Goal: Task Accomplishment & Management: Manage account settings

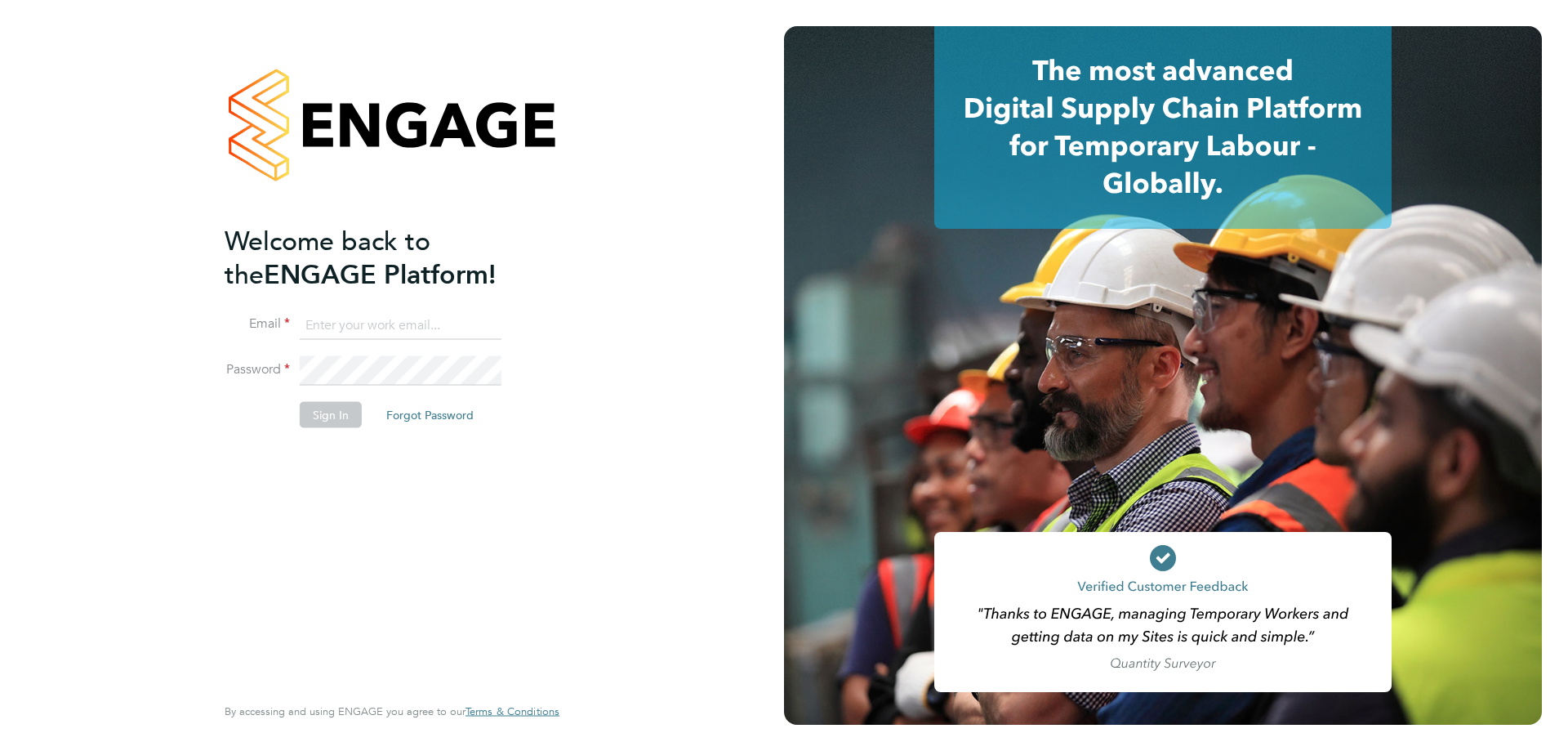
type input "[EMAIL_ADDRESS][DOMAIN_NAME]"
click at [326, 410] on button "Sign In" at bounding box center [331, 414] width 62 height 26
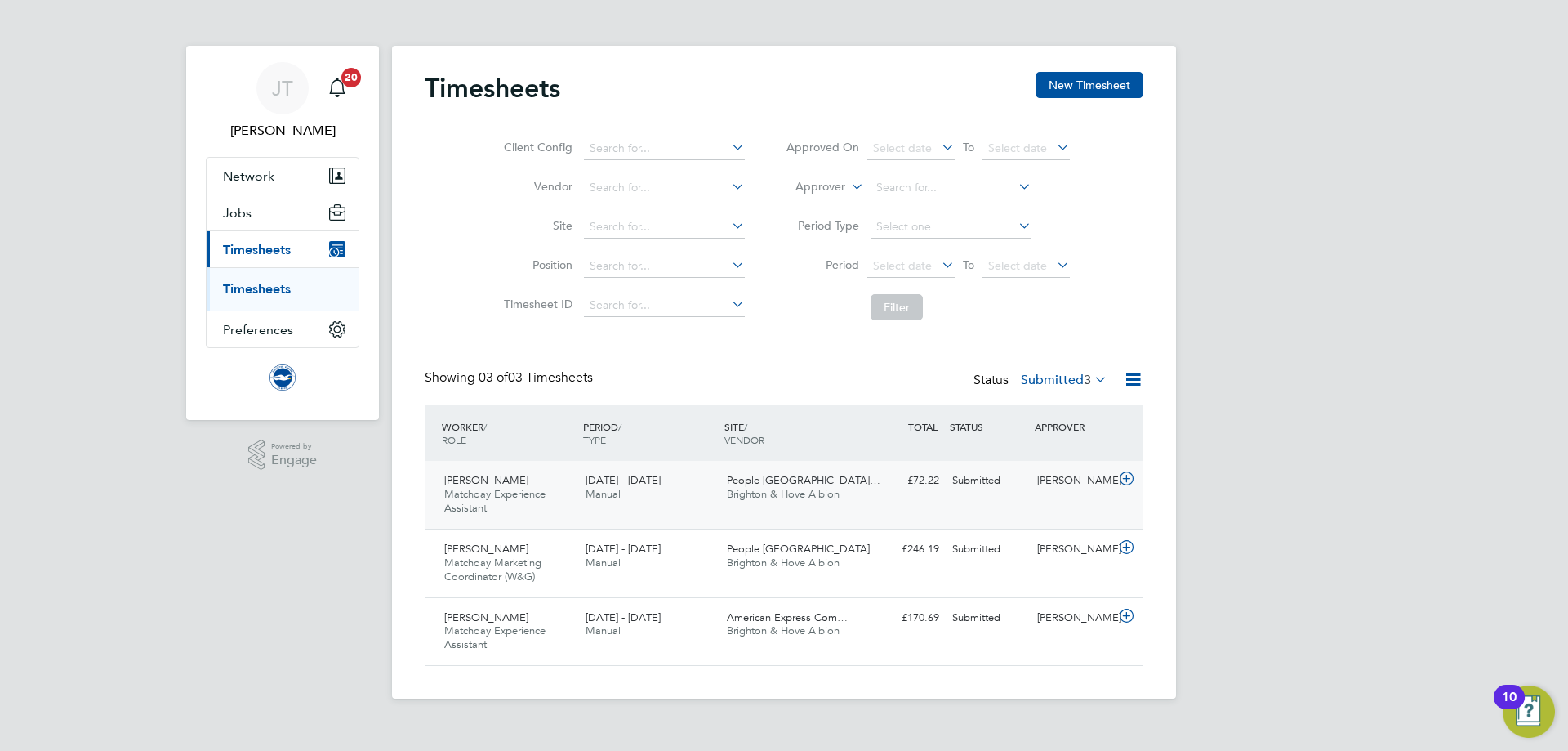
click at [1128, 477] on icon at bounding box center [1127, 479] width 21 height 13
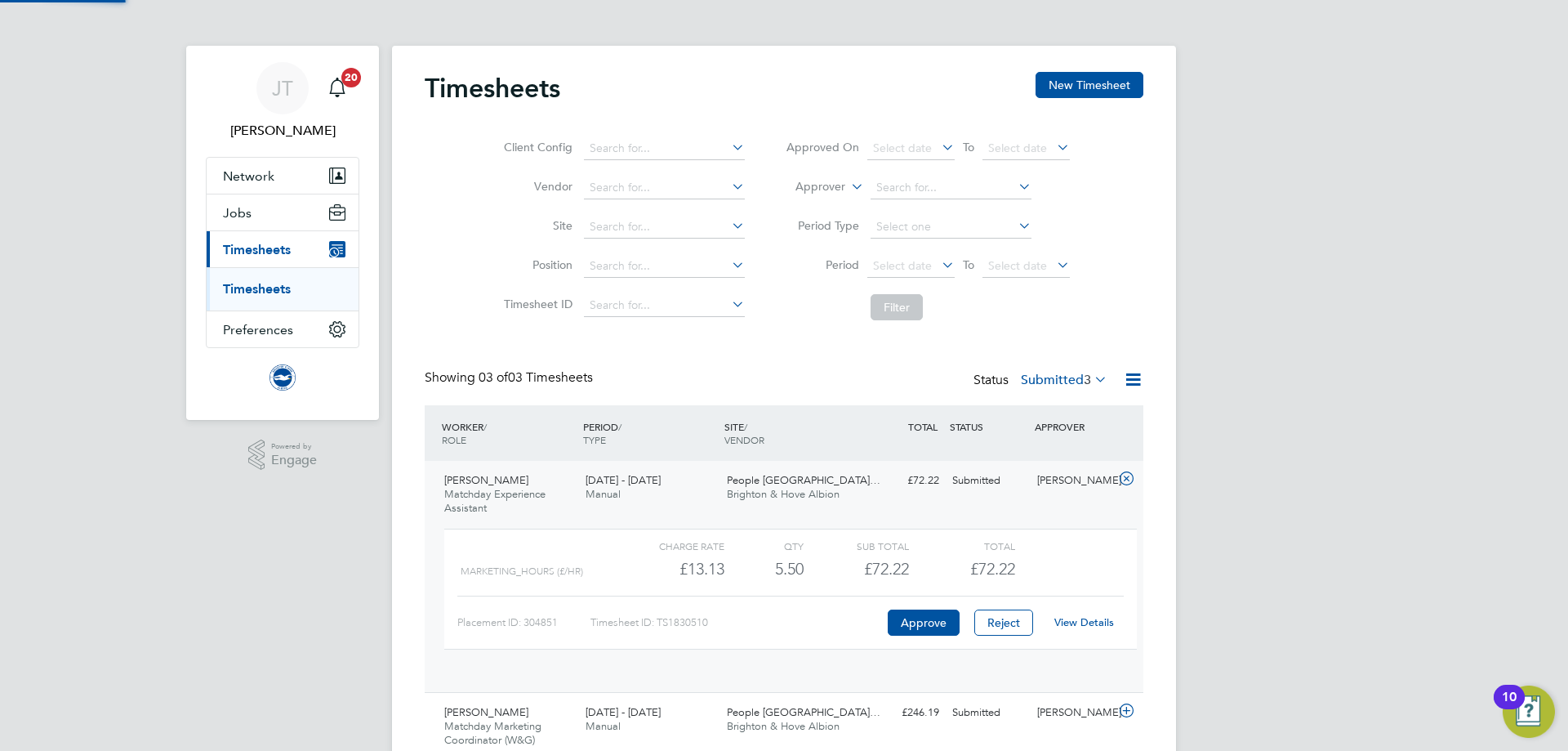
scroll to position [28, 160]
click at [1075, 624] on link "View Details" at bounding box center [1084, 622] width 60 height 14
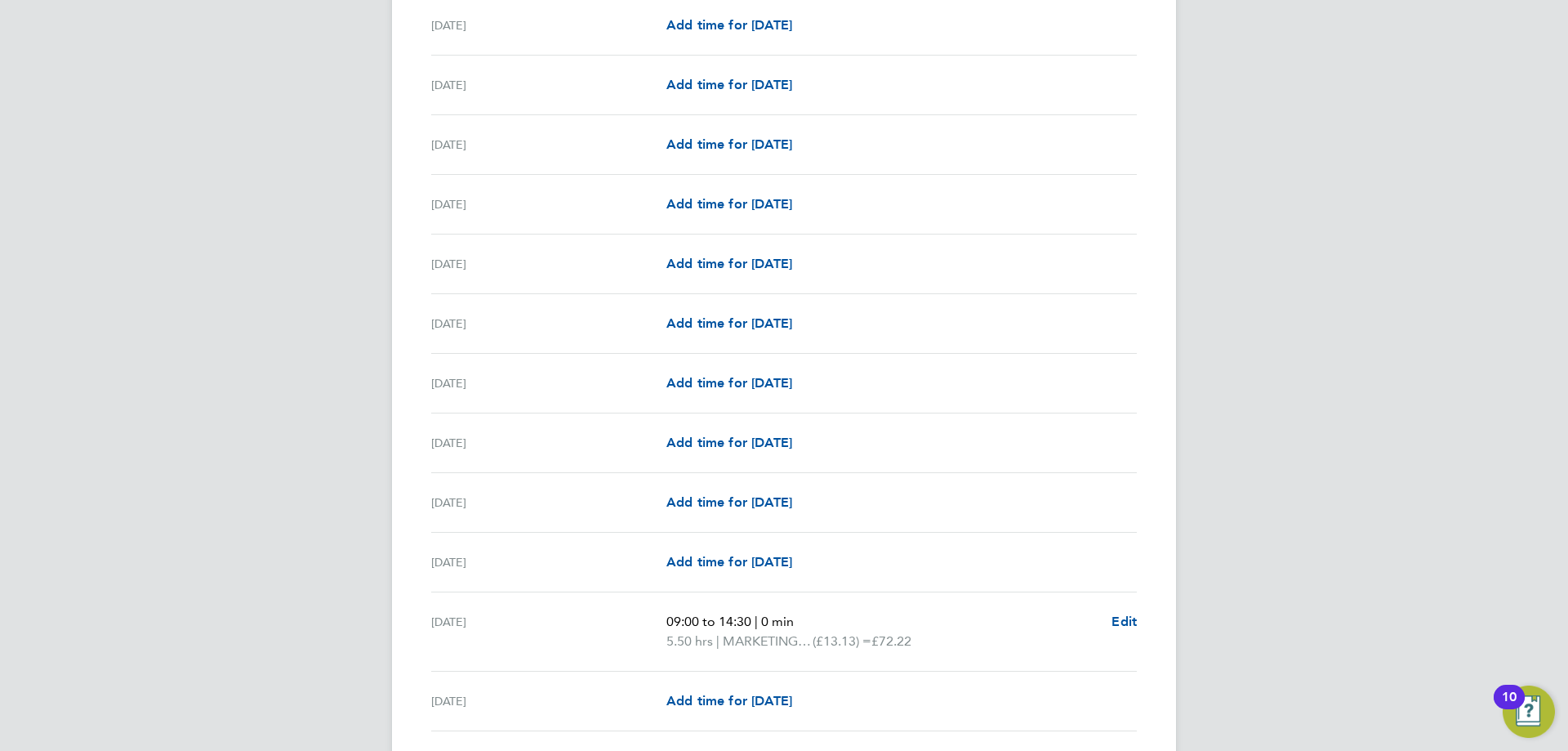
scroll to position [1737, 0]
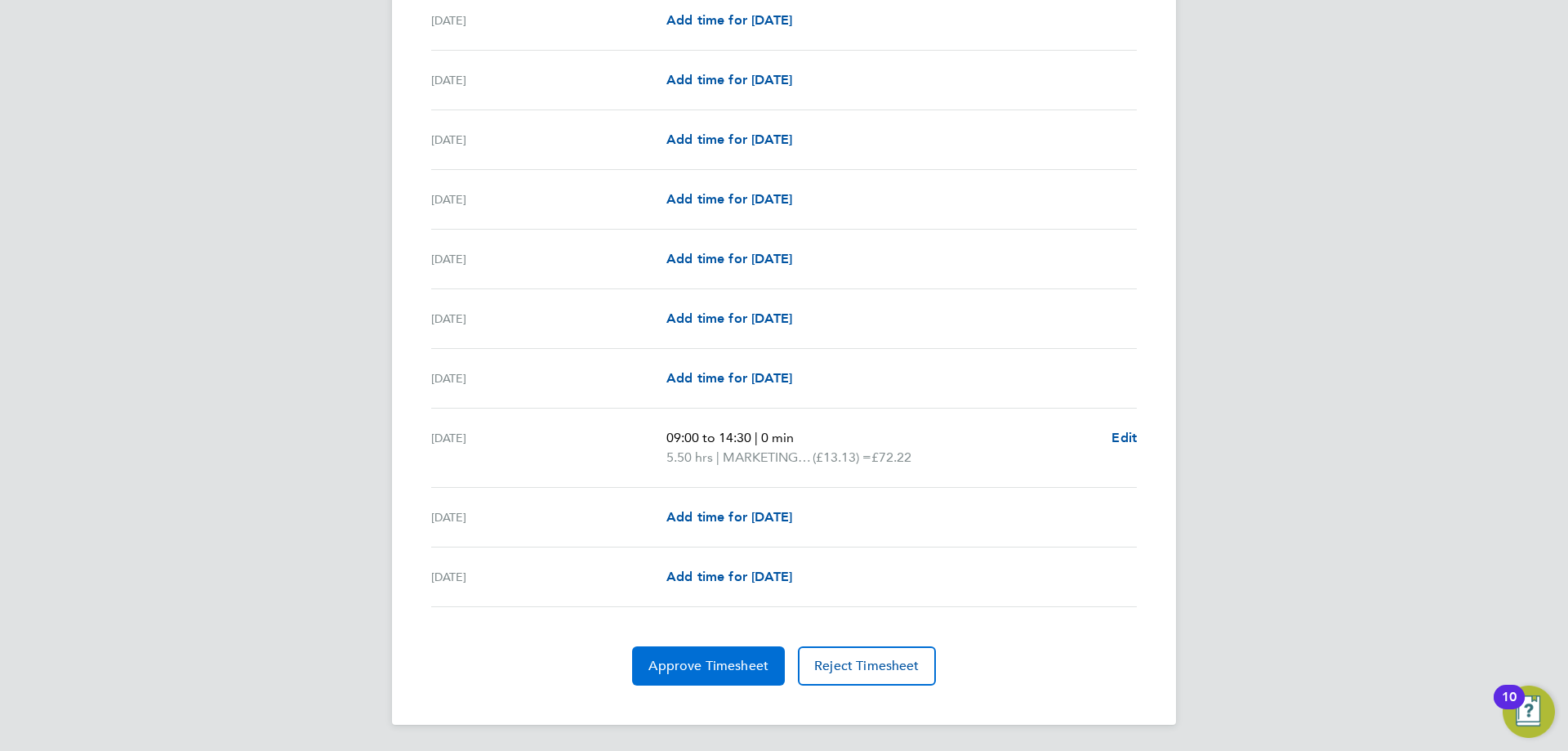
click at [740, 673] on span "Approve Timesheet" at bounding box center [708, 666] width 120 height 17
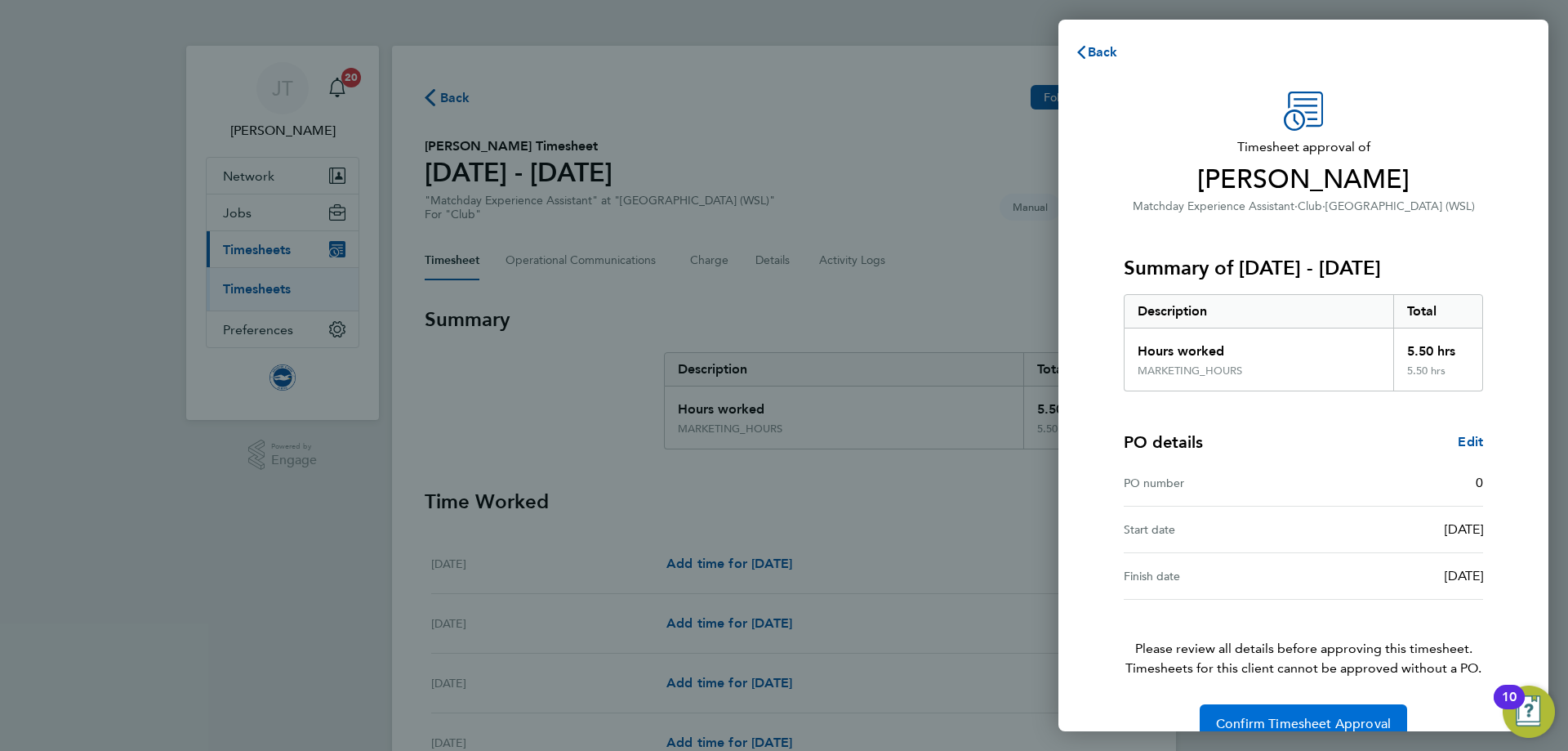
click at [1315, 725] on span "Confirm Timesheet Approval" at bounding box center [1303, 725] width 174 height 17
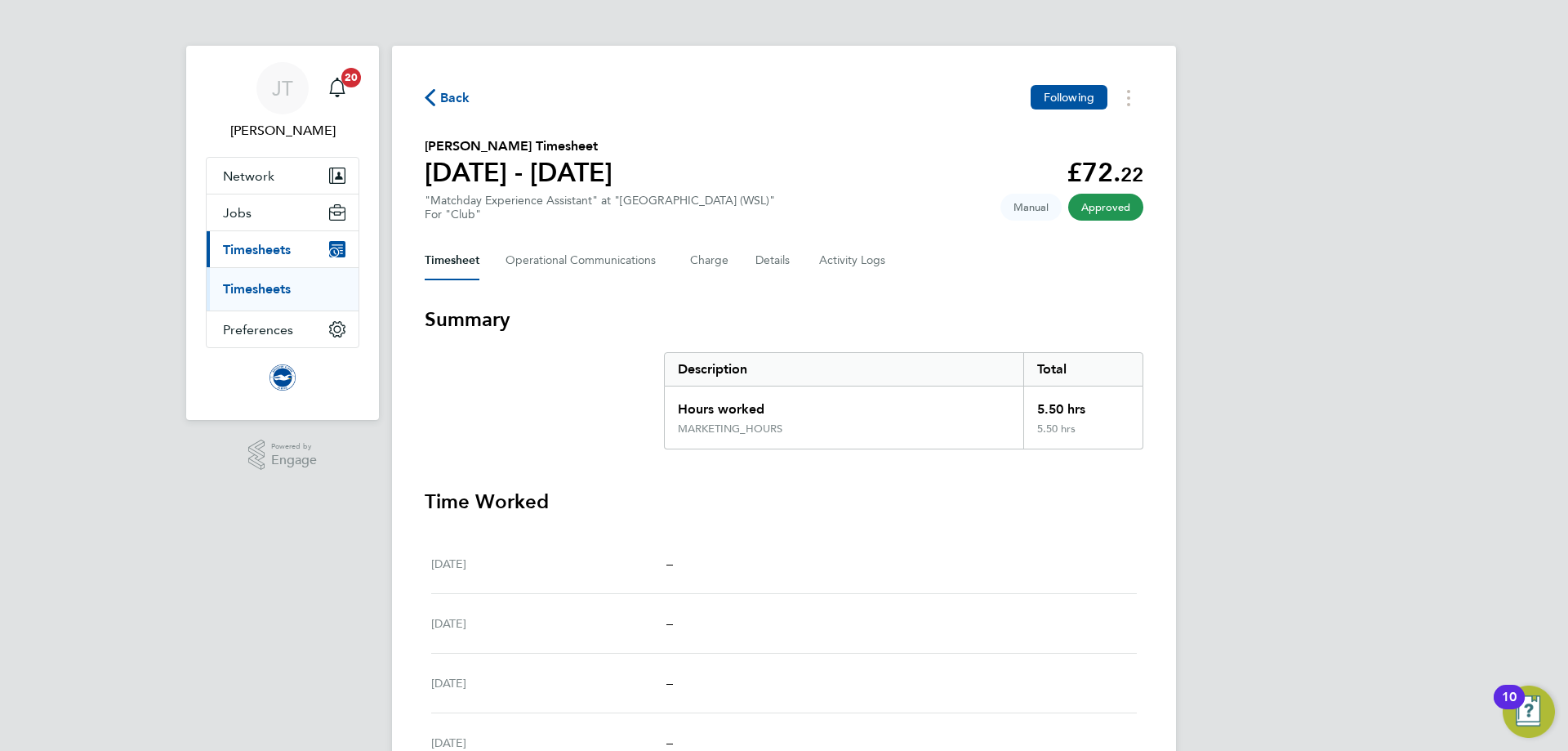
click at [251, 291] on link "Timesheets" at bounding box center [257, 289] width 68 height 16
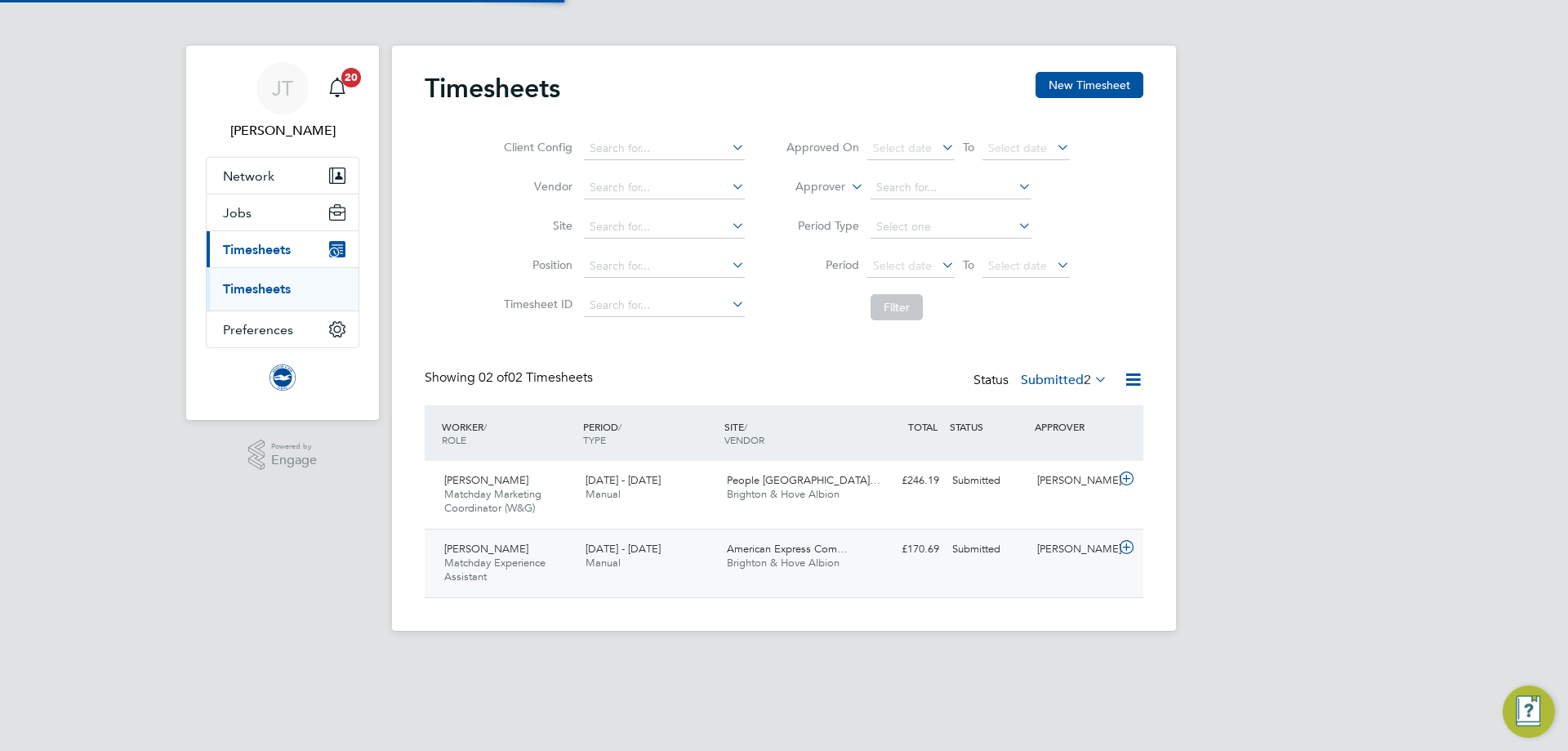
scroll to position [41, 142]
click at [1125, 478] on icon at bounding box center [1127, 479] width 21 height 13
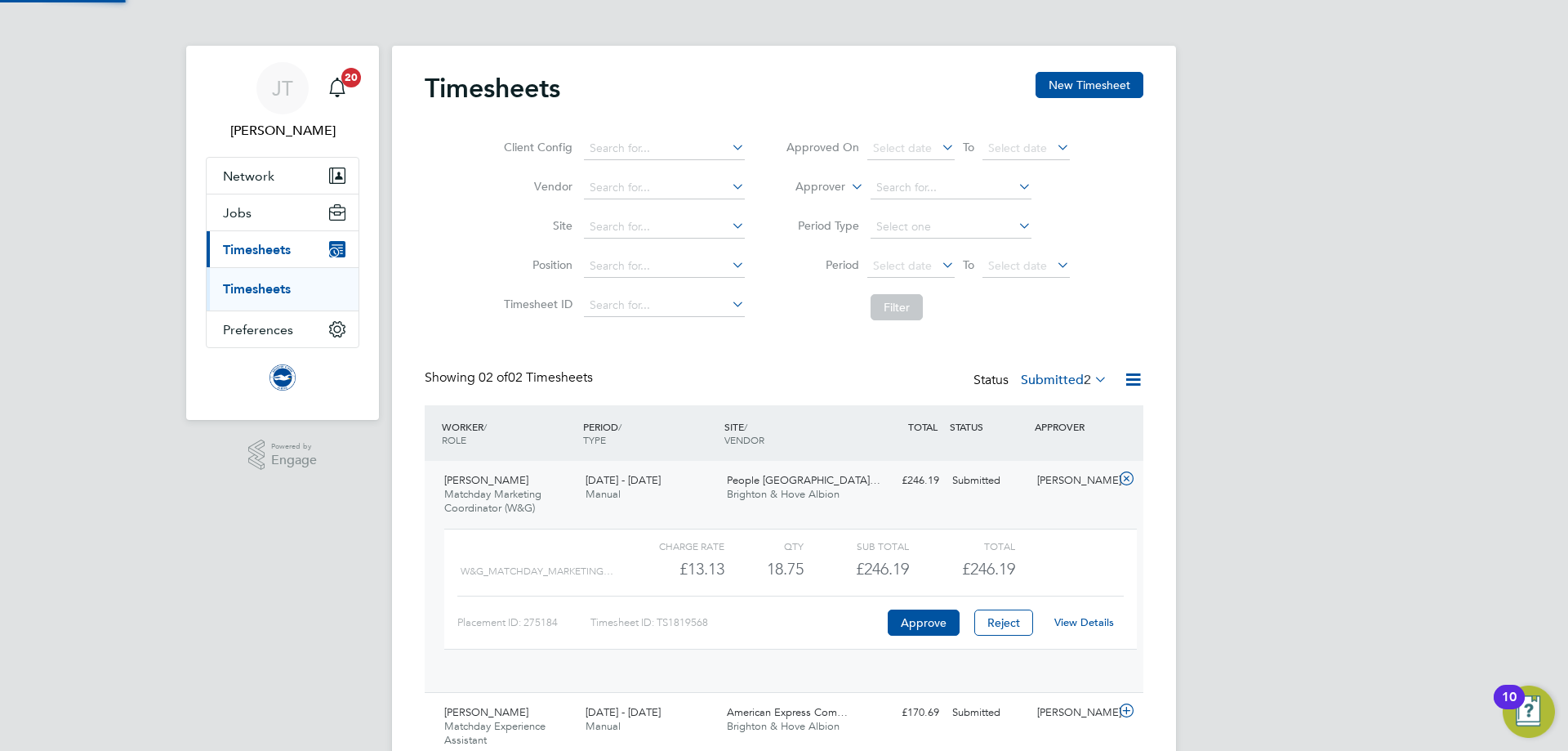
scroll to position [28, 160]
click at [1087, 620] on link "View Details" at bounding box center [1084, 622] width 60 height 14
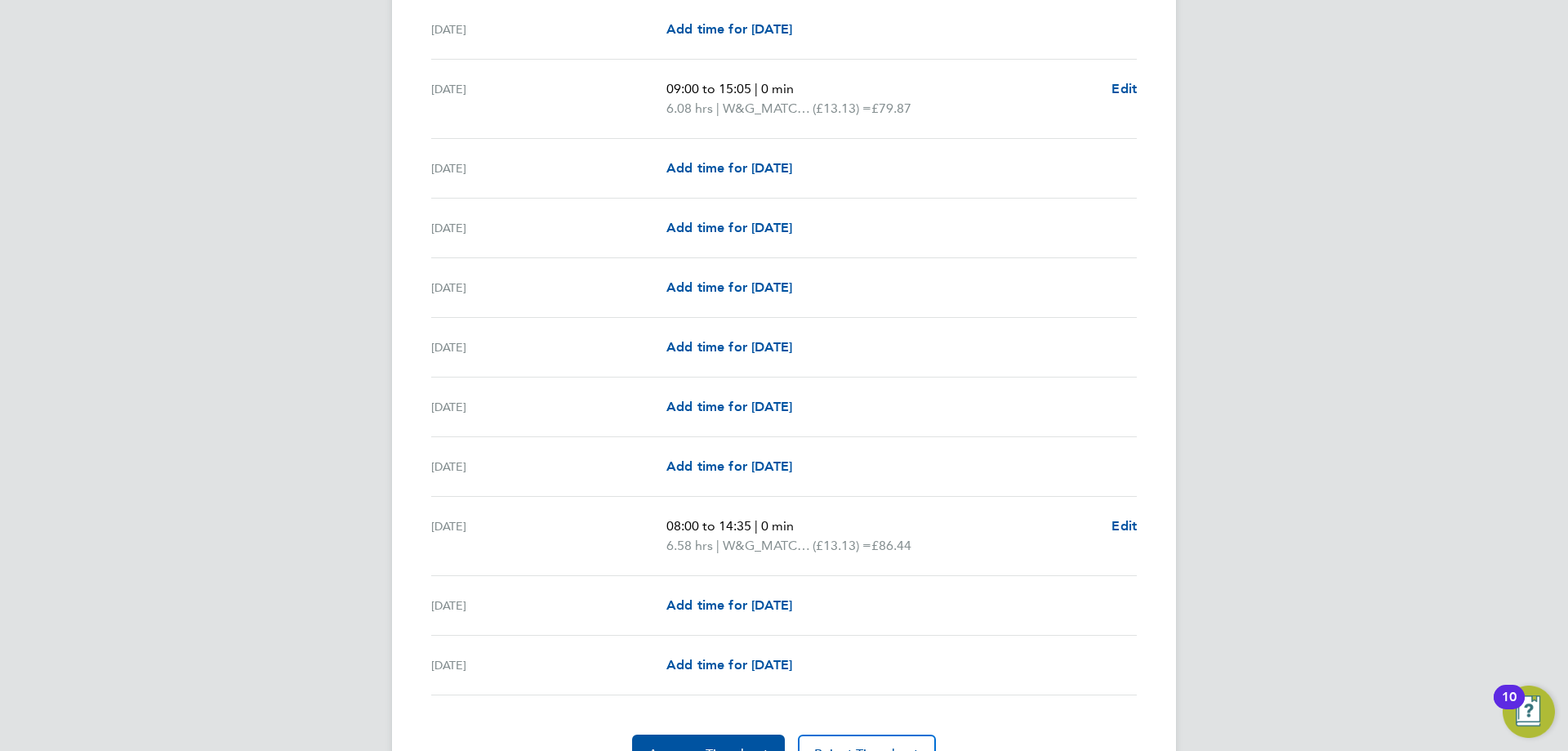
scroll to position [1776, 0]
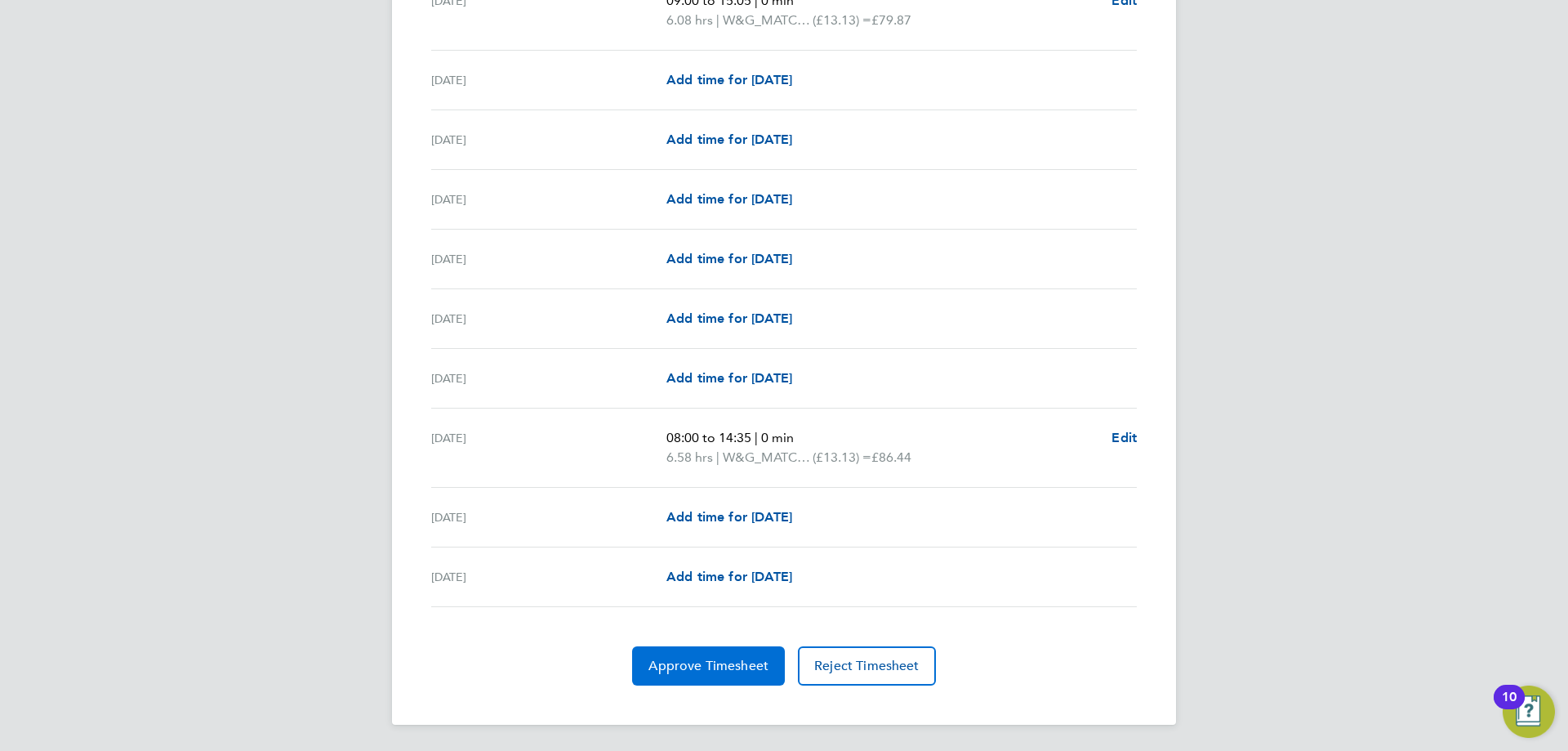
click at [675, 657] on button "Approve Timesheet" at bounding box center [708, 666] width 153 height 39
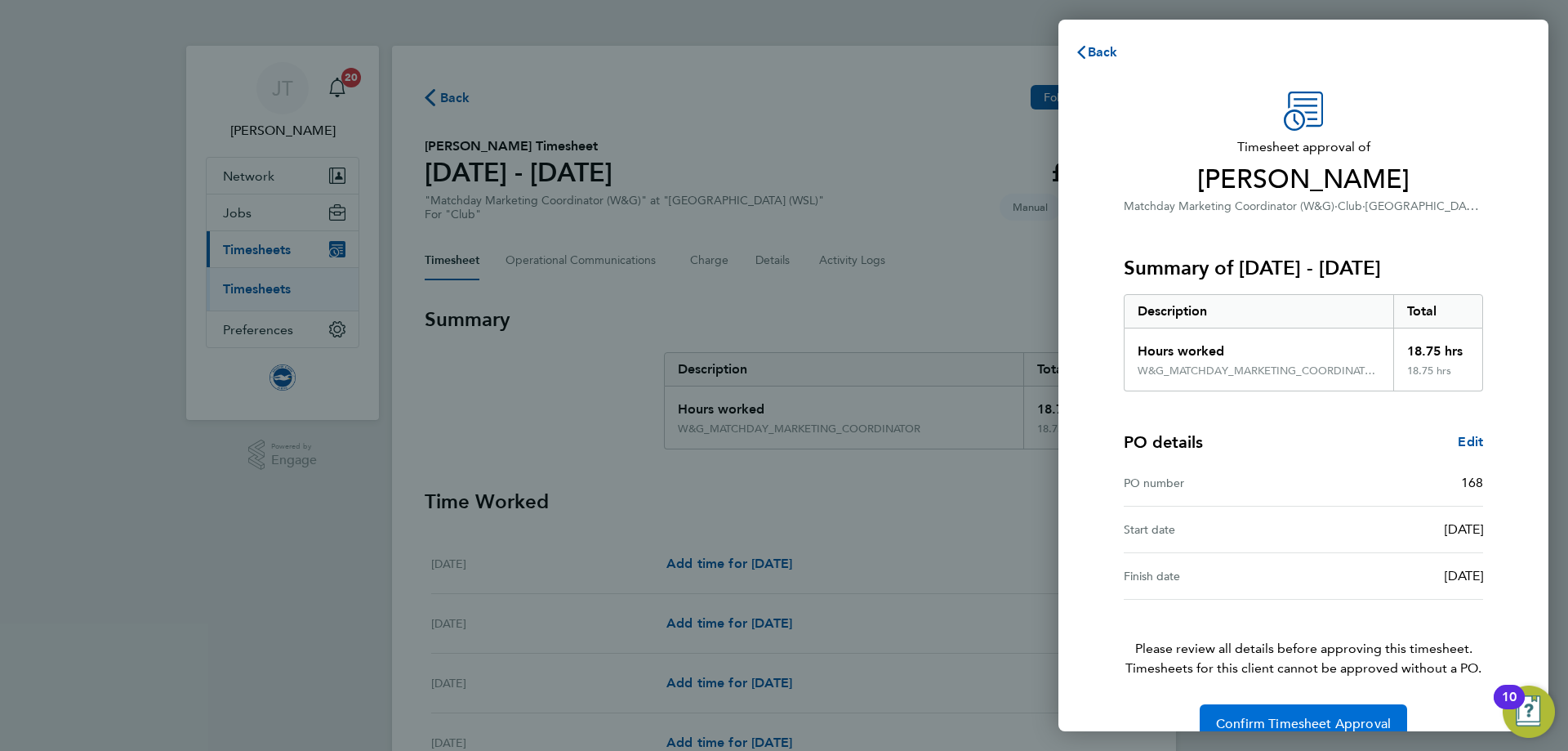
click at [1256, 715] on button "Confirm Timesheet Approval" at bounding box center [1303, 724] width 207 height 39
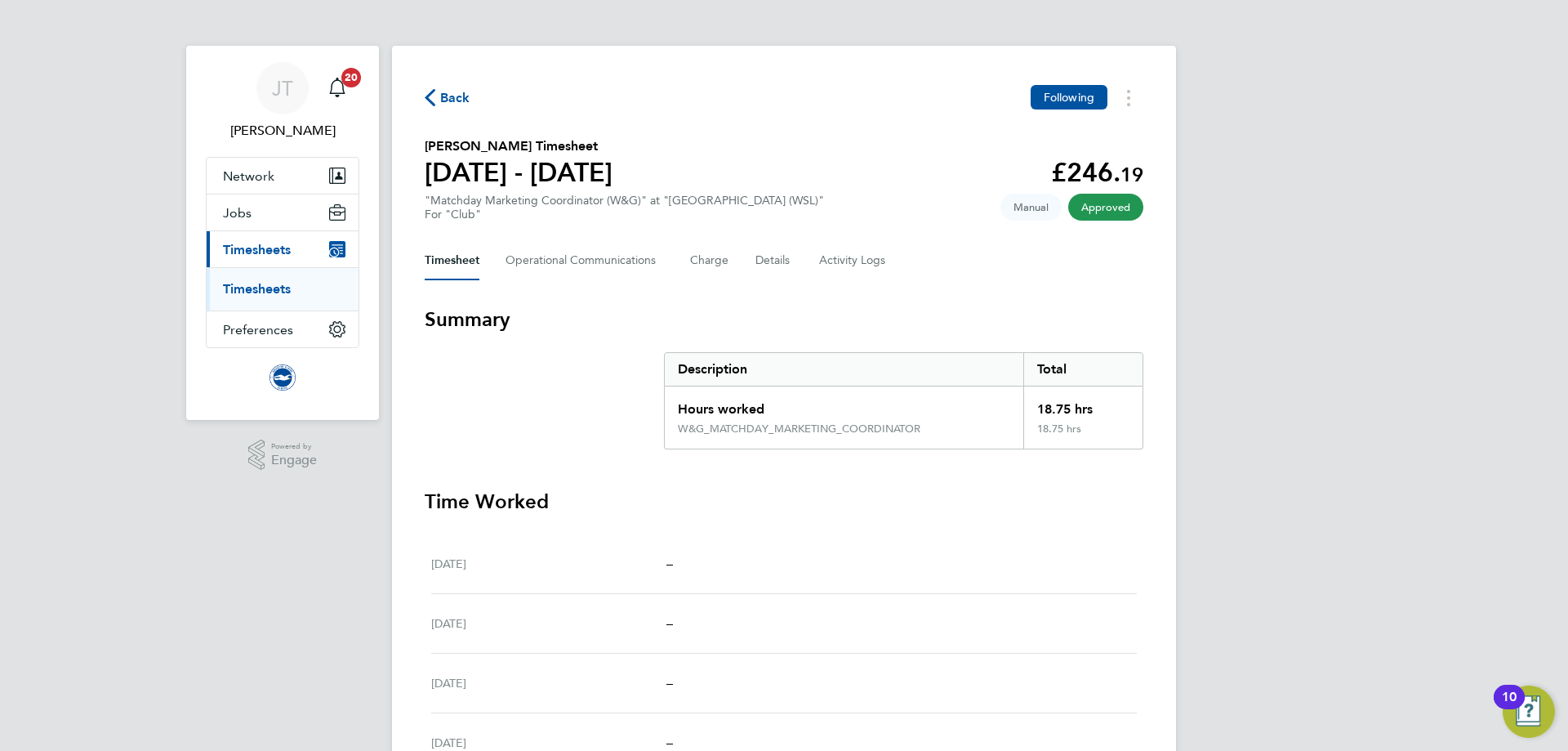
click at [246, 284] on link "Timesheets" at bounding box center [257, 289] width 68 height 16
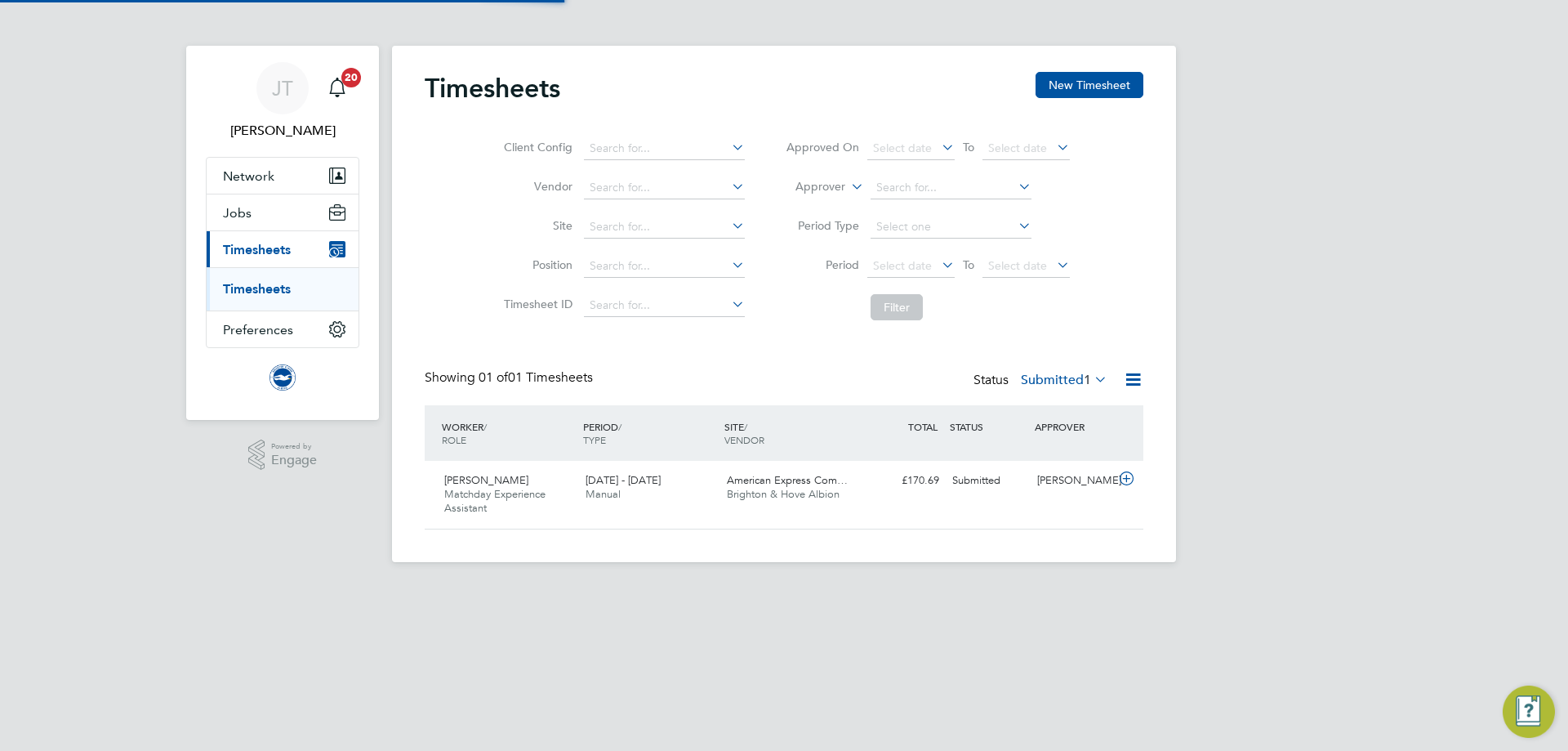
scroll to position [41, 142]
click at [1126, 478] on icon at bounding box center [1127, 479] width 21 height 13
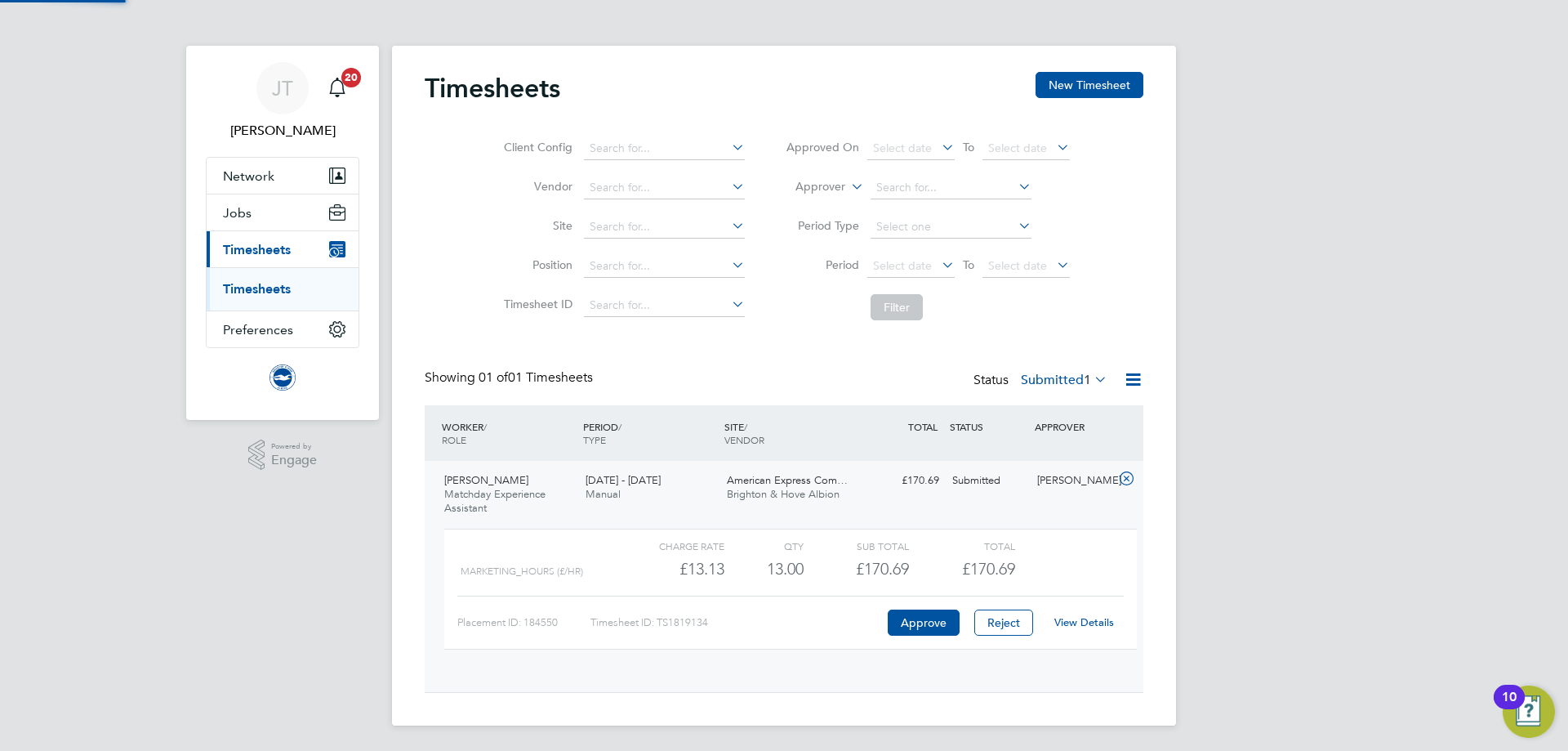
scroll to position [28, 160]
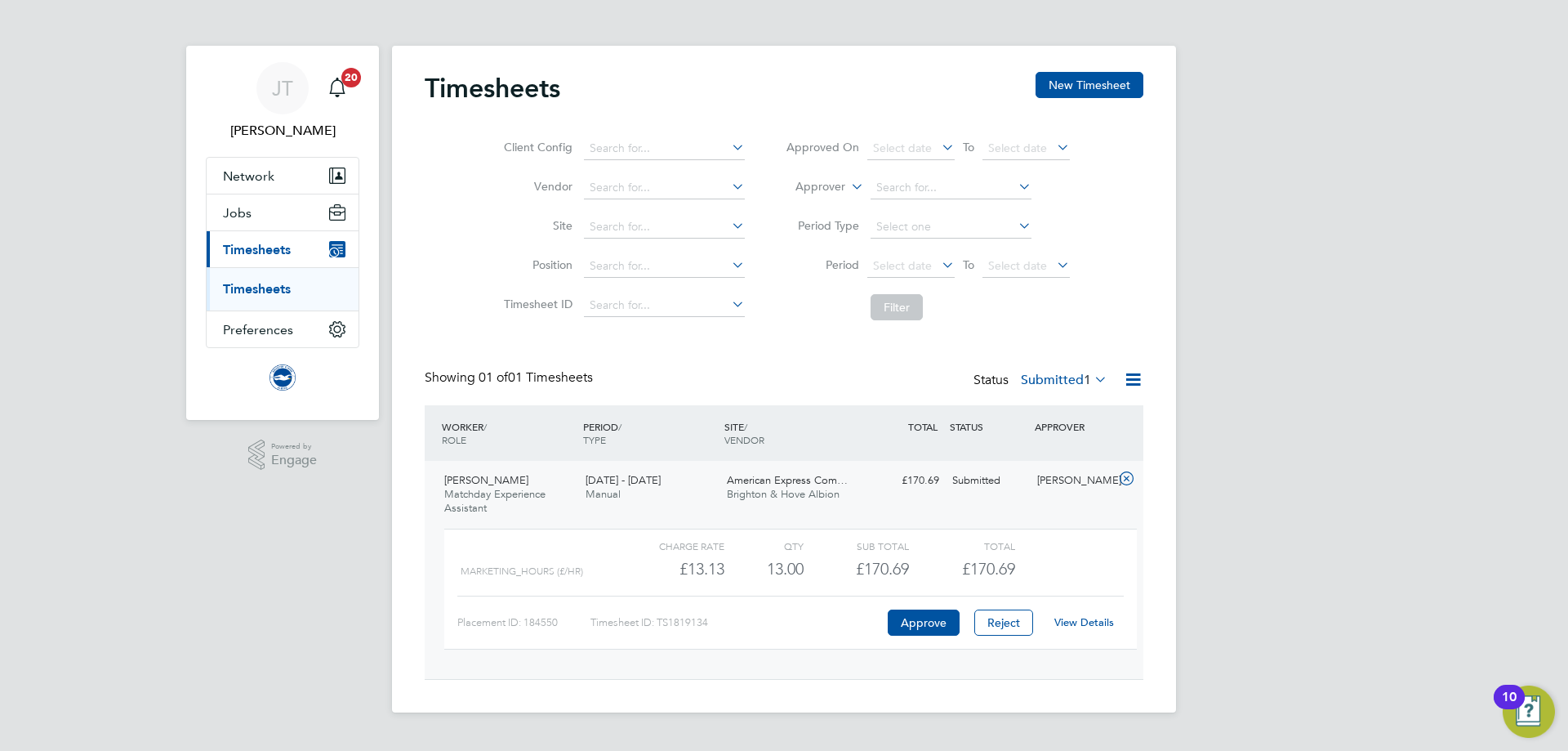
click at [1098, 622] on link "View Details" at bounding box center [1084, 622] width 60 height 14
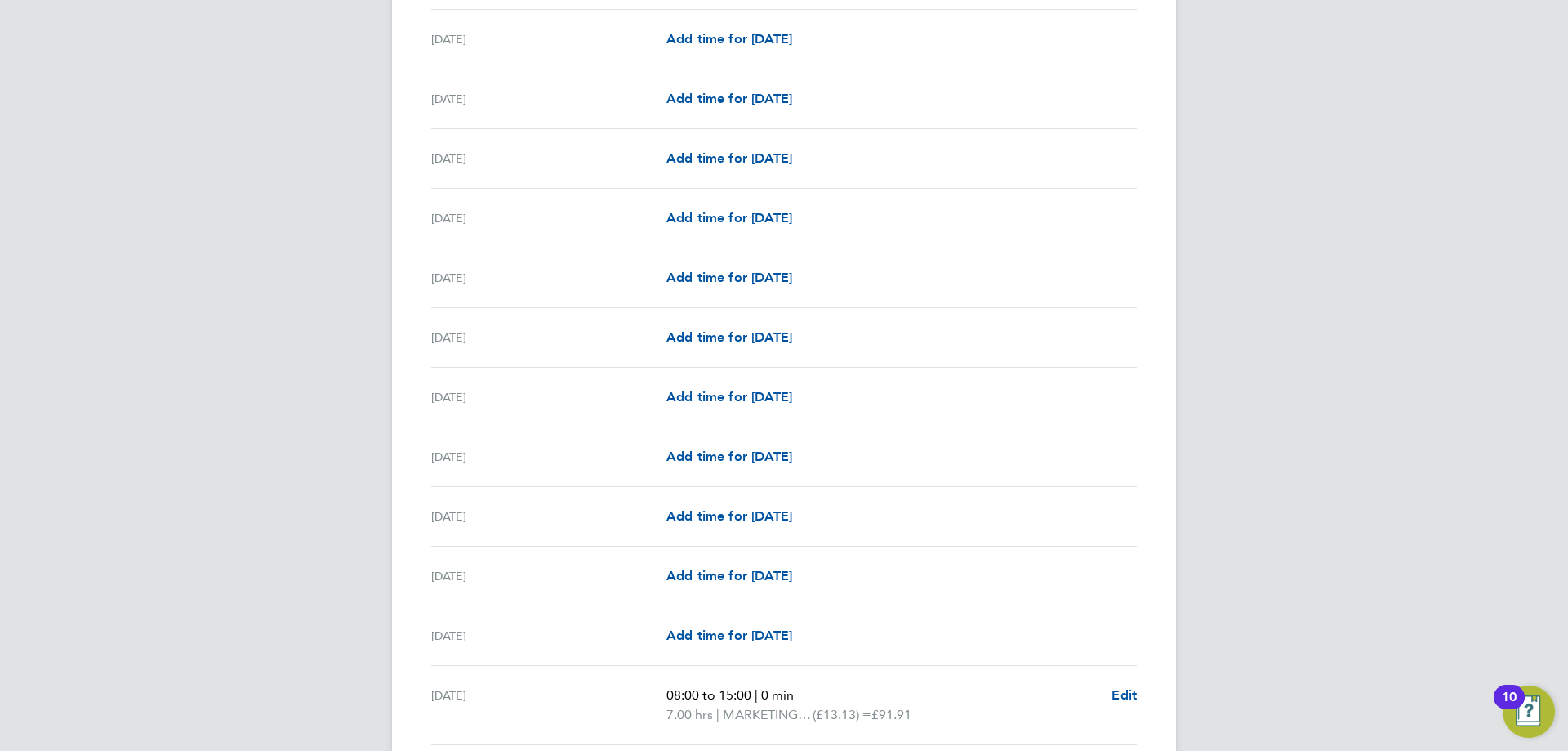
scroll to position [1757, 0]
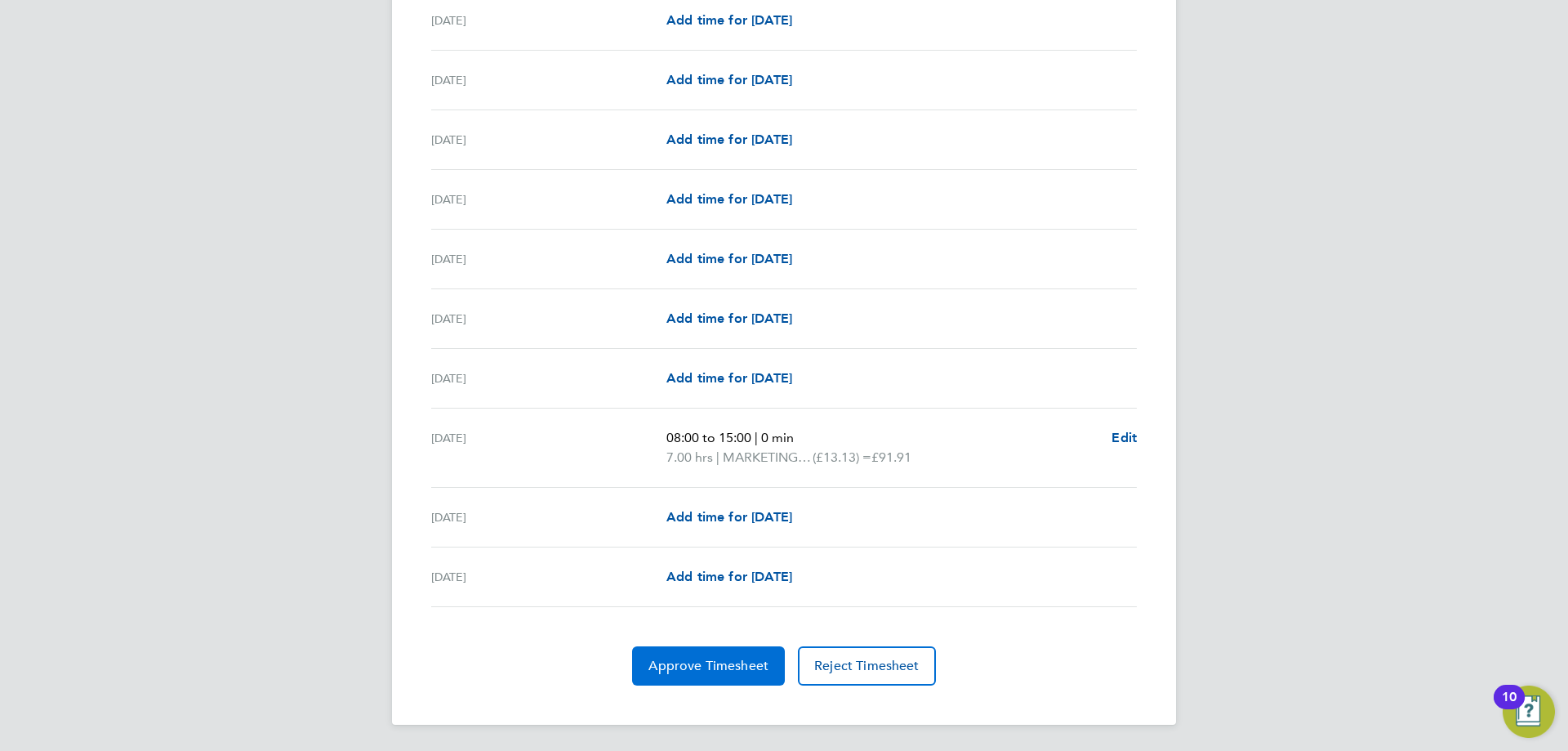
click at [740, 676] on button "Approve Timesheet" at bounding box center [708, 666] width 153 height 39
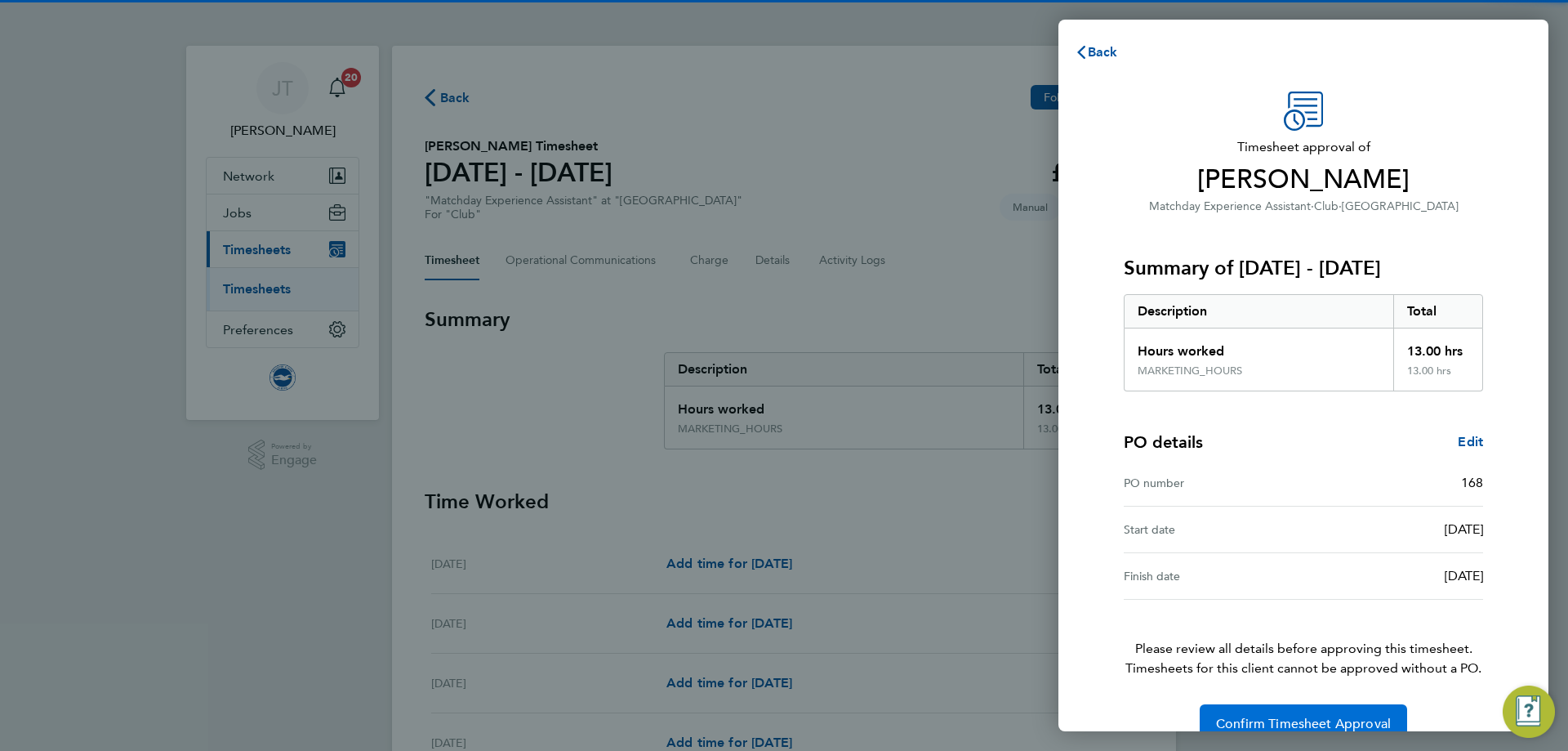
click at [1291, 730] on span "Confirm Timesheet Approval" at bounding box center [1303, 725] width 174 height 17
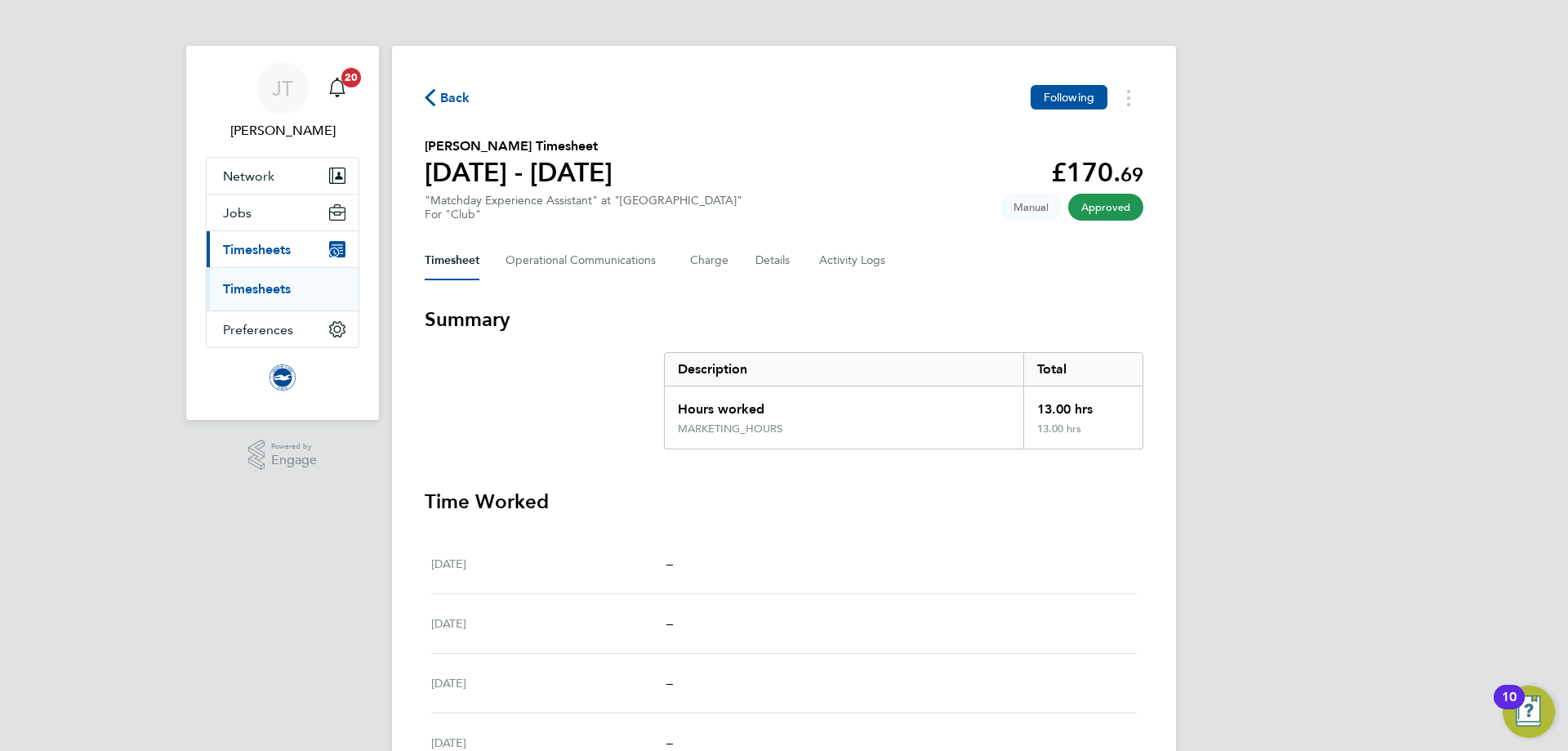
click at [250, 285] on link "Timesheets" at bounding box center [257, 289] width 68 height 16
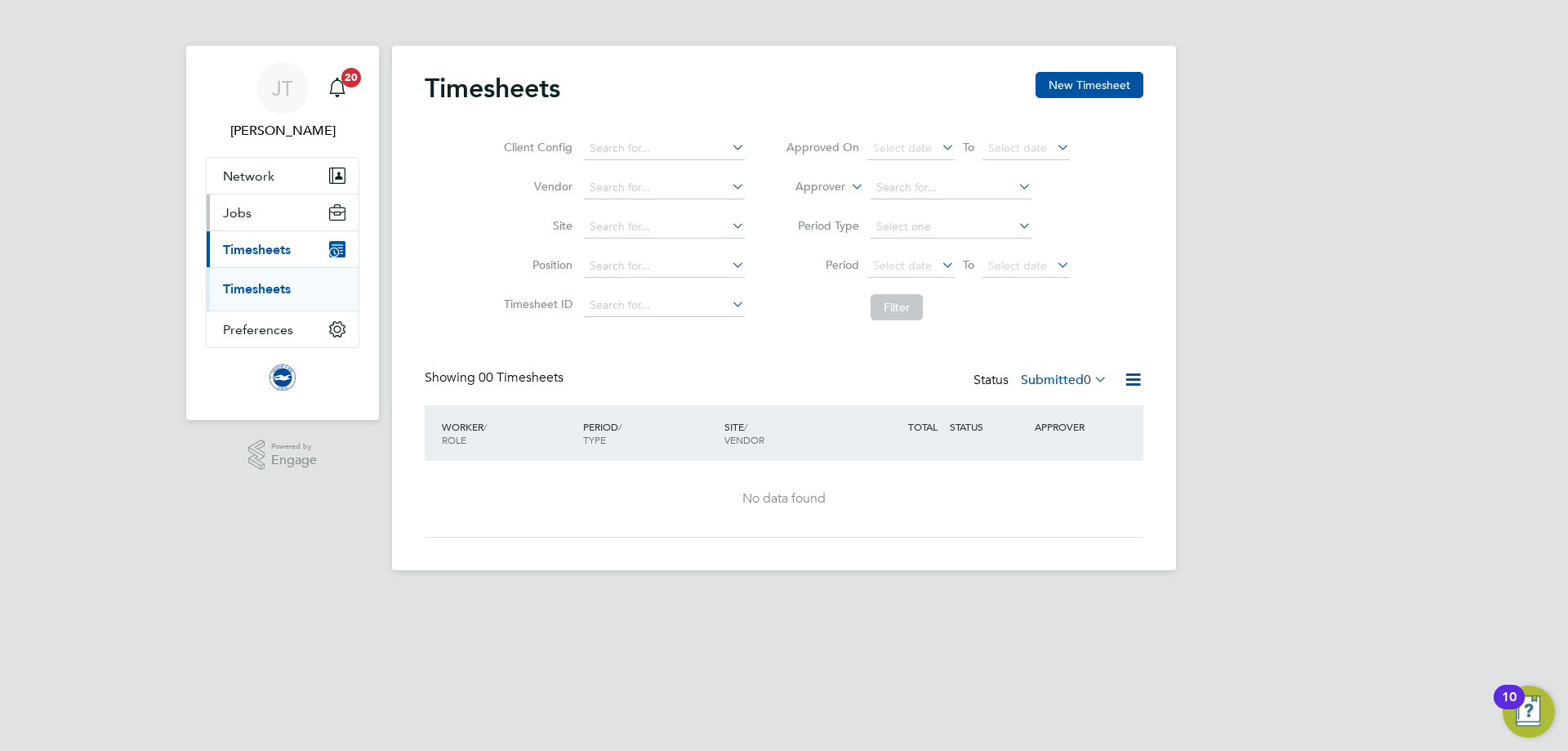
click at [282, 211] on button "Jobs" at bounding box center [283, 212] width 152 height 36
click at [296, 218] on button "Jobs" at bounding box center [283, 212] width 152 height 36
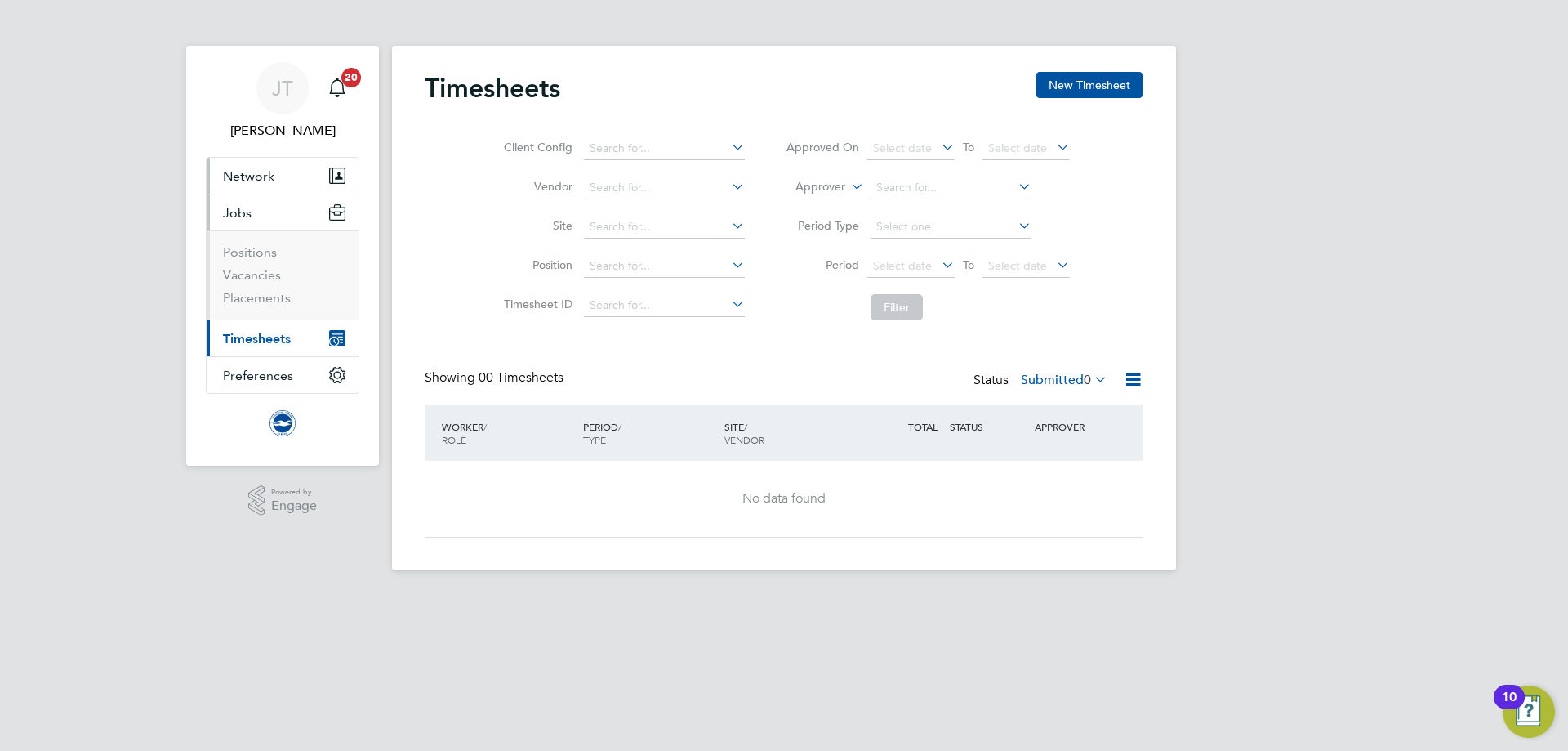
click at [248, 167] on button "Network" at bounding box center [283, 175] width 152 height 36
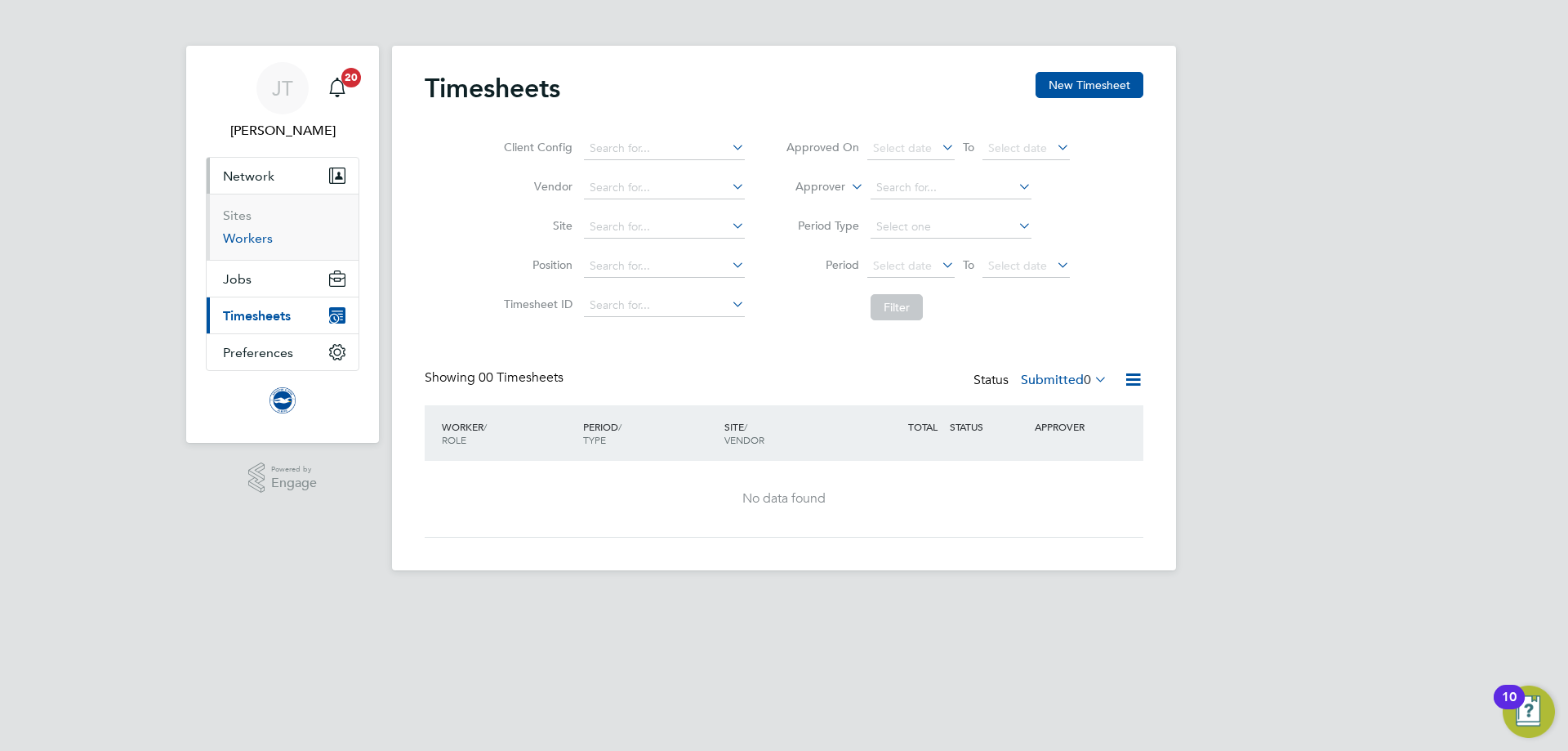
click at [248, 245] on link "Workers" at bounding box center [248, 238] width 50 height 16
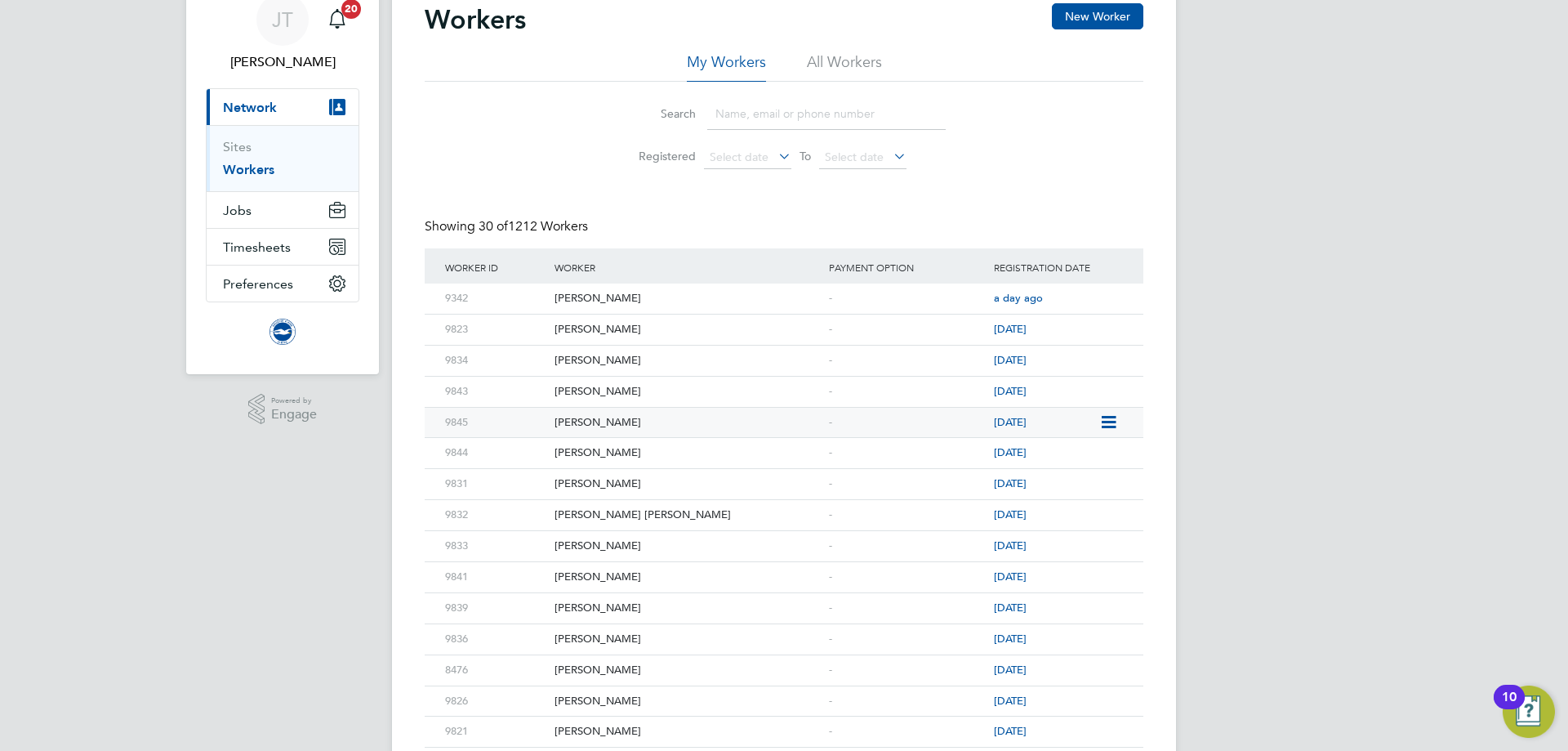
scroll to position [164, 0]
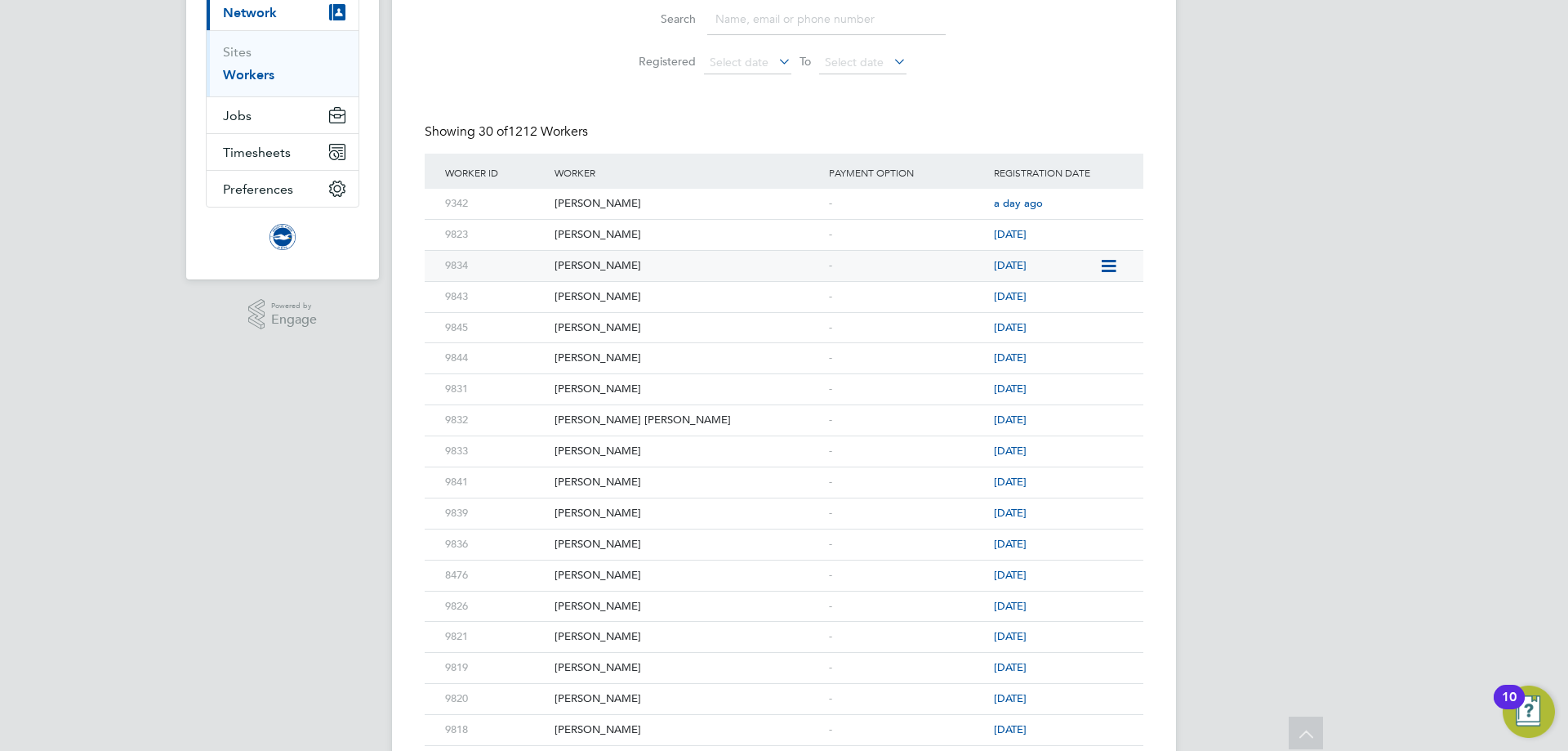
click at [1094, 260] on div "4 days ago" at bounding box center [1045, 265] width 109 height 31
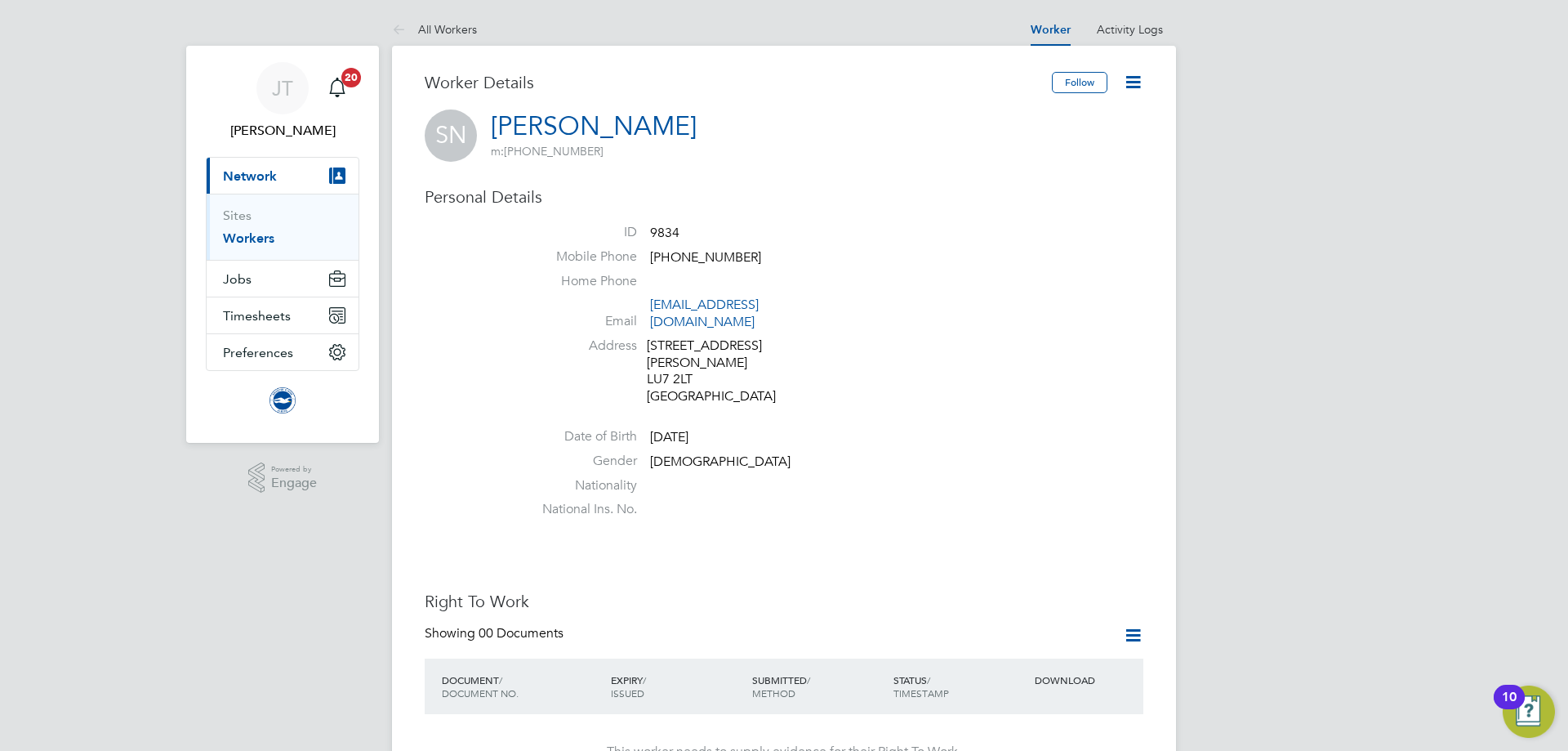
click at [1141, 89] on icon at bounding box center [1133, 82] width 21 height 21
click at [1213, 189] on div "JT [PERSON_NAME] Notifications 20 Applications: Current page: Network Sites Wor…" at bounding box center [784, 746] width 1568 height 1493
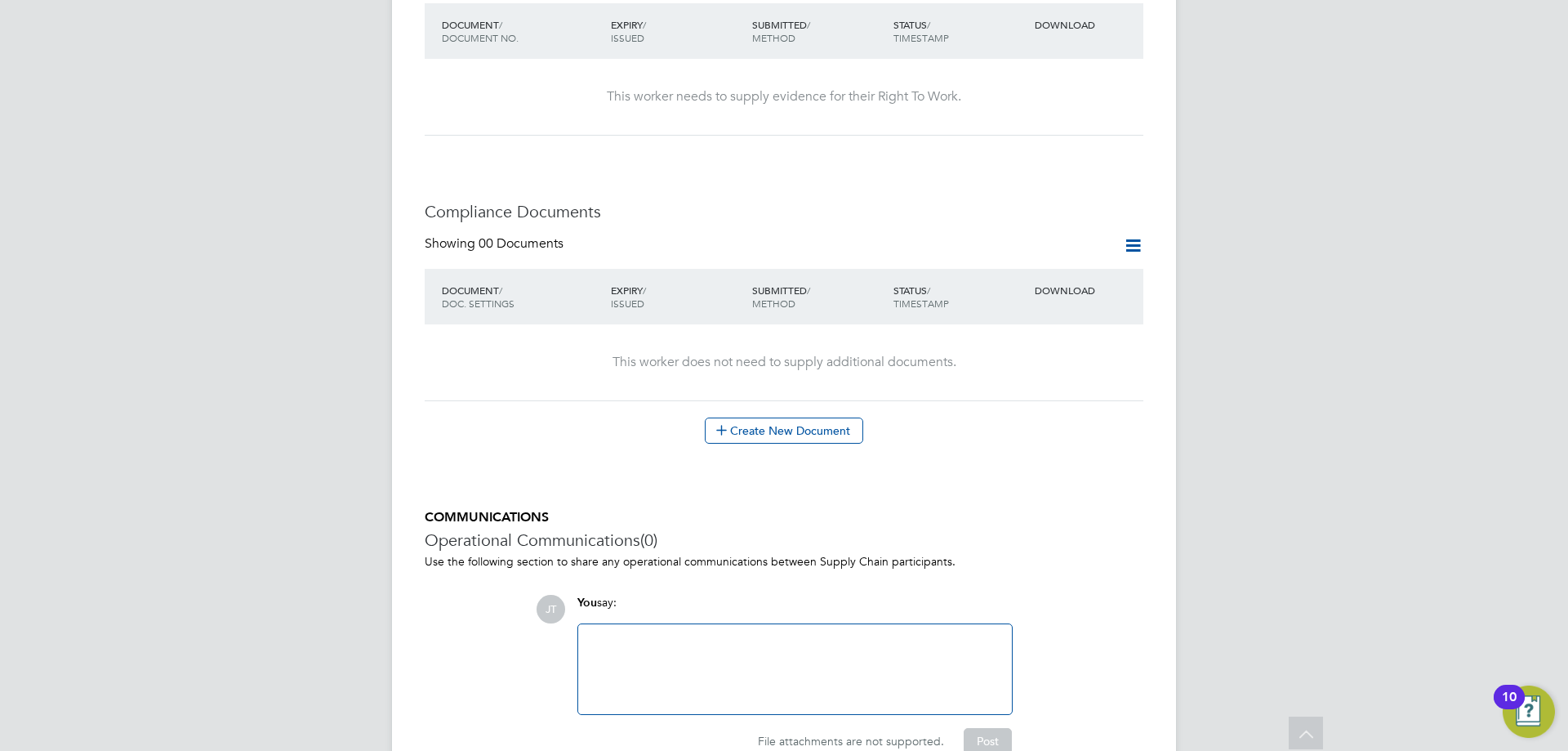
scroll to position [726, 0]
